Goal: Communication & Community: Participate in discussion

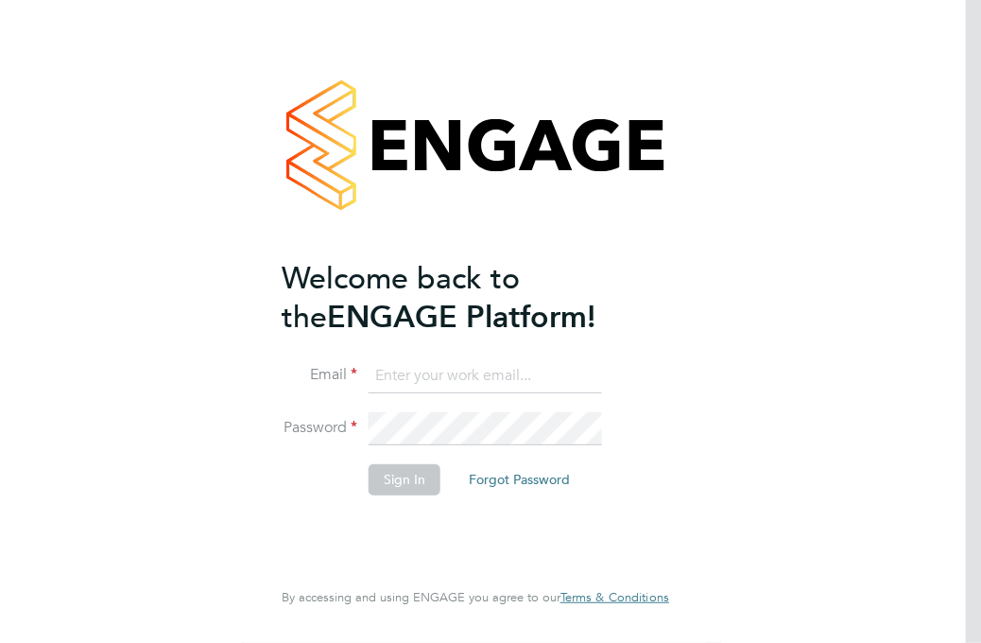
click at [462, 376] on input at bounding box center [486, 376] width 234 height 34
click at [536, 370] on input at bounding box center [486, 376] width 234 height 34
type input "[EMAIL_ADDRESS][DOMAIN_NAME]"
click at [420, 477] on button "Sign In" at bounding box center [405, 479] width 72 height 30
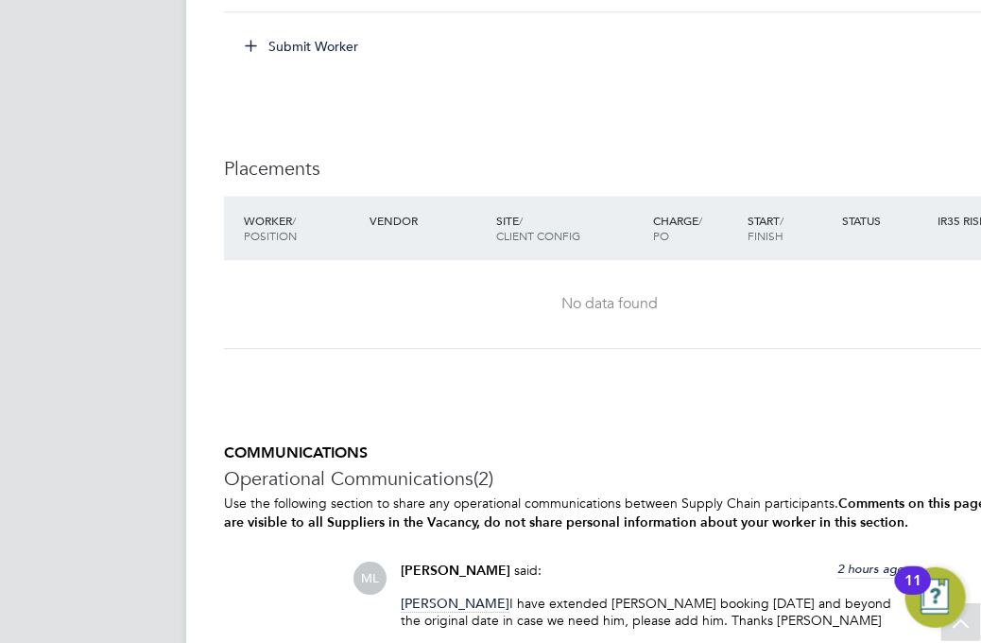
scroll to position [2080, 0]
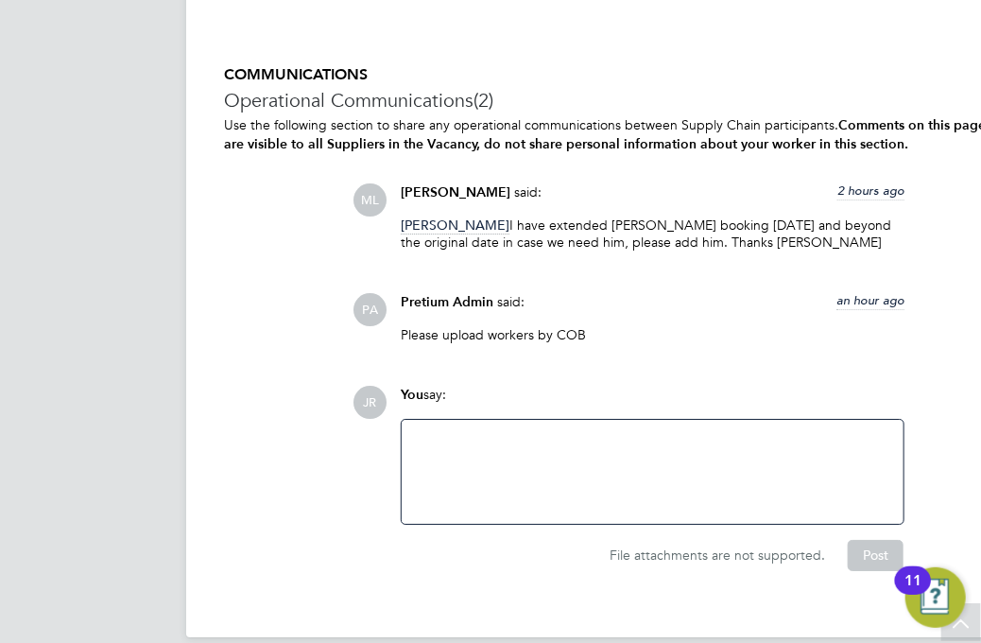
click at [754, 227] on p "[PERSON_NAME] I have extended [PERSON_NAME] booking [DATE] and beyond the origi…" at bounding box center [653, 233] width 504 height 34
drag, startPoint x: 756, startPoint y: 224, endPoint x: 829, endPoint y: 227, distance: 72.8
click at [891, 227] on p "[PERSON_NAME] I have extended [PERSON_NAME] booking [DATE] and beyond the origi…" at bounding box center [653, 233] width 504 height 34
drag, startPoint x: 494, startPoint y: 232, endPoint x: 666, endPoint y: 232, distance: 171.1
click at [666, 232] on p "[PERSON_NAME] I have extended [PERSON_NAME] booking [DATE] and beyond the origi…" at bounding box center [653, 233] width 504 height 34
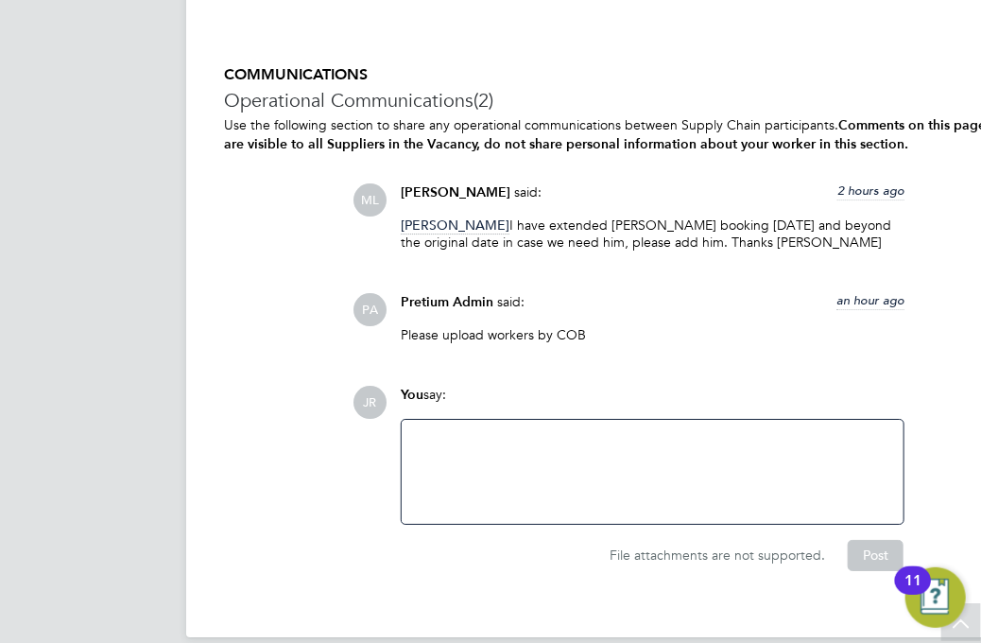
click at [741, 261] on div "[PERSON_NAME] I have extended [PERSON_NAME] booking [DATE] and beyond the origi…" at bounding box center [653, 240] width 504 height 48
drag, startPoint x: 631, startPoint y: 344, endPoint x: 587, endPoint y: 436, distance: 101.5
click at [631, 347] on div "Please upload workers by COB" at bounding box center [653, 341] width 504 height 31
click at [579, 445] on div at bounding box center [652, 471] width 479 height 81
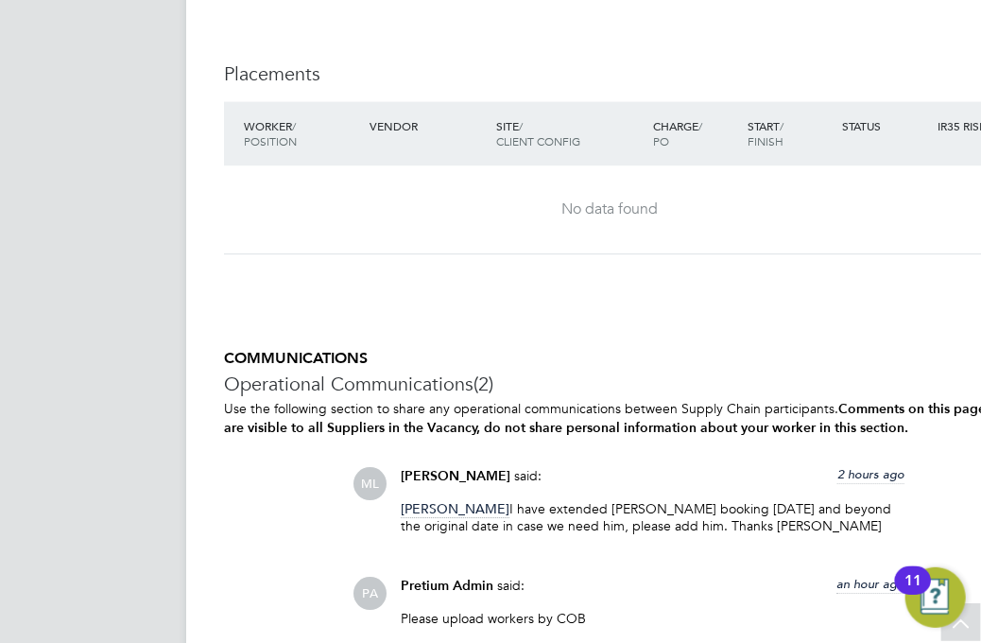
scroll to position [2101, 0]
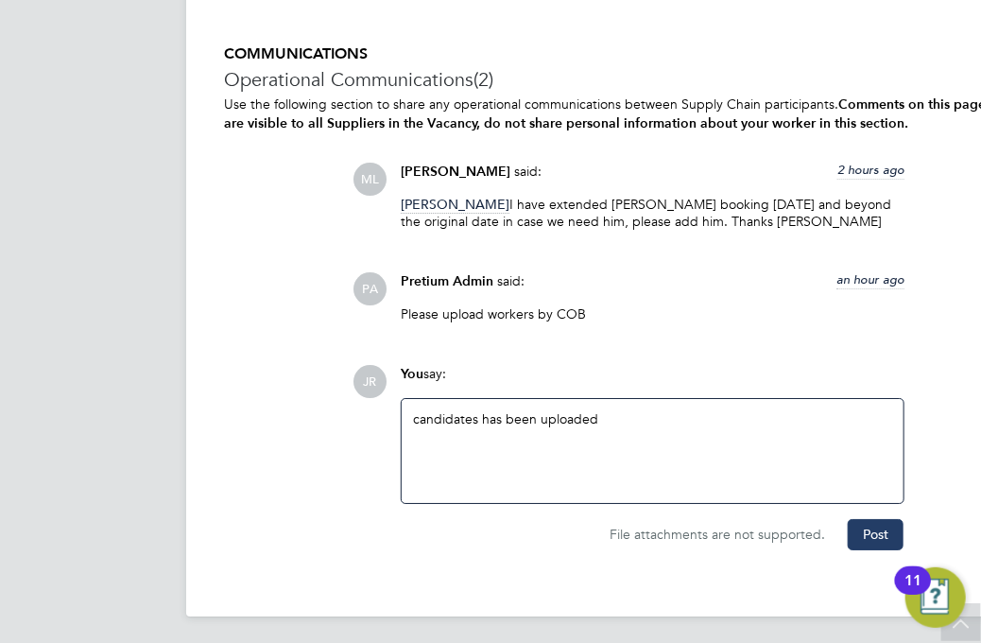
click at [856, 536] on button "Post" at bounding box center [876, 534] width 56 height 30
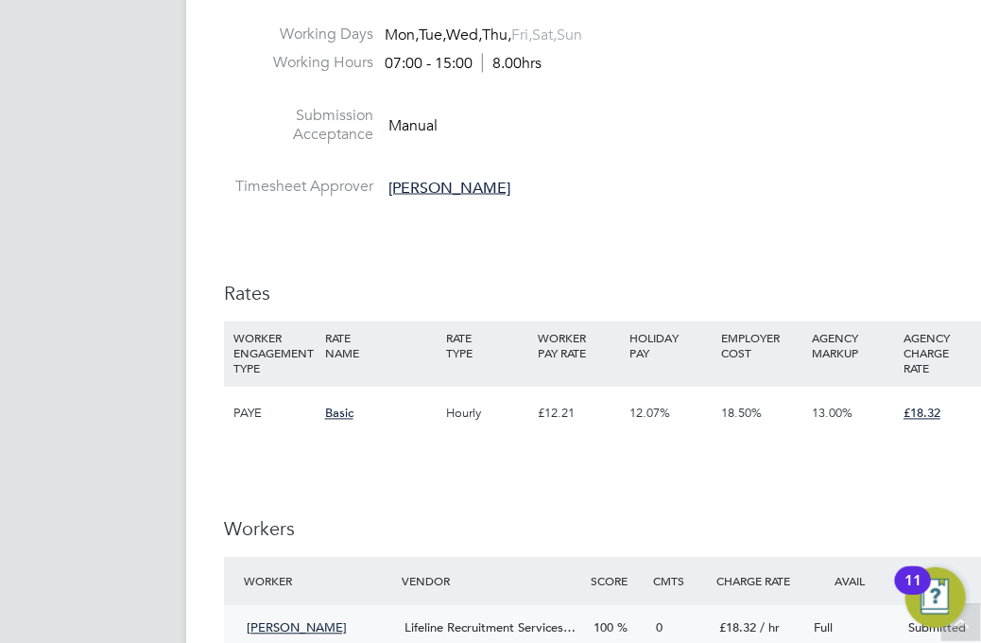
scroll to position [683, 0]
